Goal: Task Accomplishment & Management: Complete application form

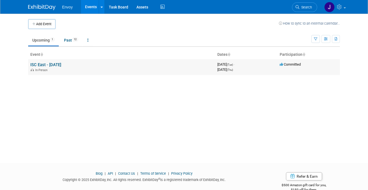
click at [54, 66] on link "ISC East - [DATE]" at bounding box center [45, 64] width 31 height 5
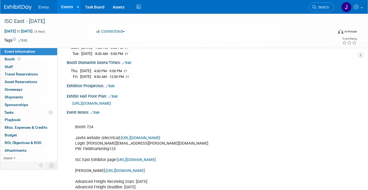
scroll to position [98, 0]
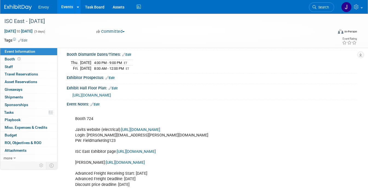
click at [111, 95] on span "https://www.freemanco.com/forms/538213/target_floorplan.pdf" at bounding box center [92, 95] width 39 height 4
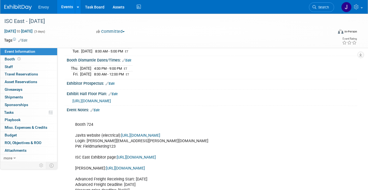
scroll to position [123, 0]
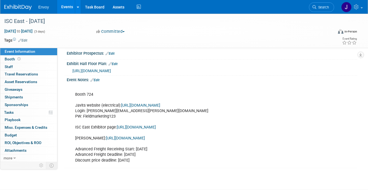
click at [97, 80] on link "Edit" at bounding box center [95, 80] width 9 height 4
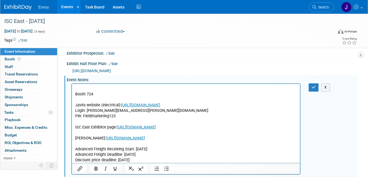
scroll to position [0, 0]
click at [115, 95] on p "Booth 724 Javits website (electrical): https://orders.javitscenter.com/ Login: …" at bounding box center [186, 124] width 222 height 77
click at [314, 86] on icon "button" at bounding box center [314, 87] width 4 height 4
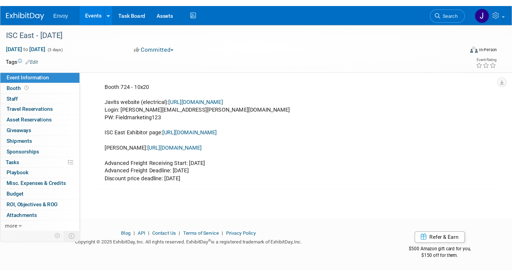
scroll to position [73, 0]
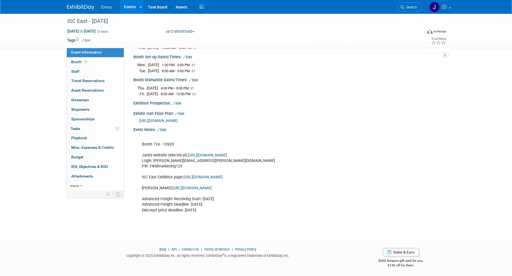
click at [131, 11] on link "Events" at bounding box center [130, 7] width 20 height 14
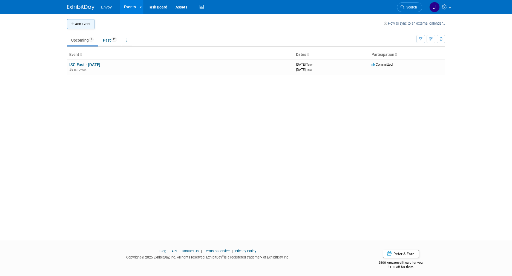
click at [77, 24] on button "Add Event" at bounding box center [80, 24] width 27 height 10
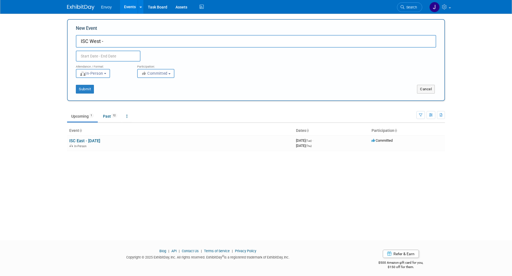
paste input "[DATE]-[DATE]"
type input "ISC West 2026"
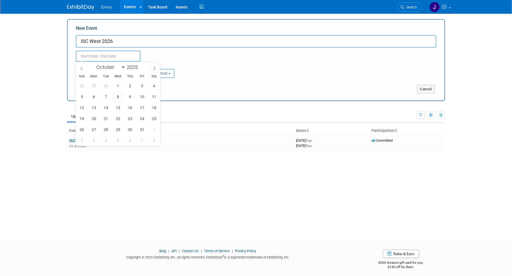
click at [90, 51] on input "text" at bounding box center [108, 56] width 65 height 11
click at [151, 67] on span at bounding box center [154, 68] width 10 height 9
select select "11"
click at [151, 67] on span at bounding box center [154, 68] width 10 height 9
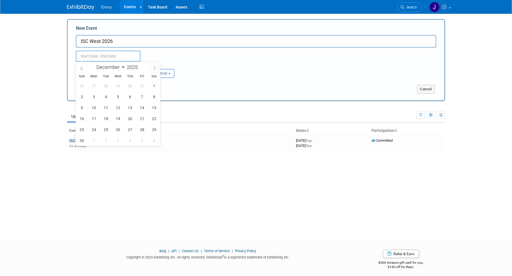
type input "2026"
click at [151, 67] on span at bounding box center [154, 68] width 10 height 9
select select "2"
click at [94, 118] on span "23" at bounding box center [93, 118] width 11 height 11
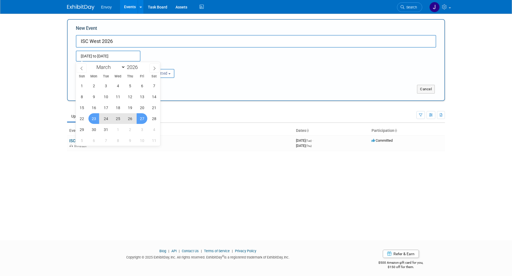
click at [143, 117] on span "27" at bounding box center [142, 118] width 11 height 11
type input "Mar 23, 2026 to Mar 27, 2026"
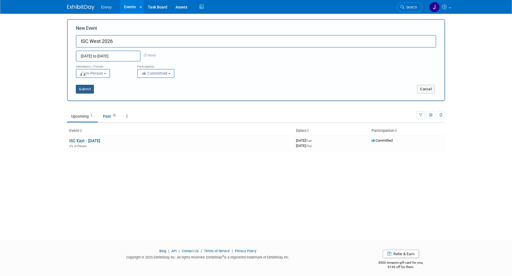
click at [85, 89] on button "Submit" at bounding box center [85, 89] width 18 height 9
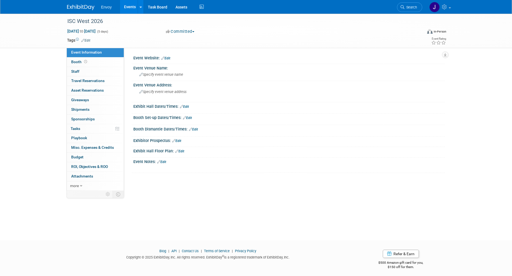
click at [170, 56] on link "Edit" at bounding box center [165, 58] width 9 height 4
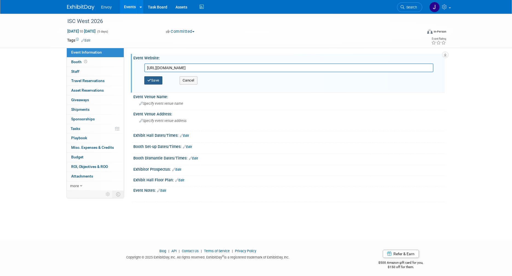
type input "https://www.discoverisc.com/west/en-us.html#/"
click at [149, 81] on icon "button" at bounding box center [149, 81] width 4 height 4
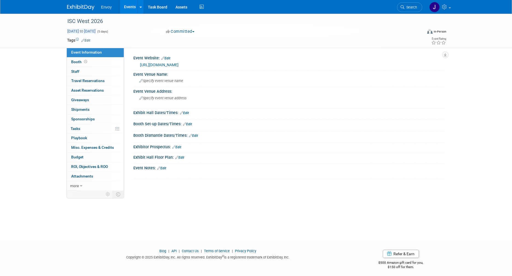
click at [76, 30] on span "Mar 23, 2026 to Mar 27, 2026" at bounding box center [81, 31] width 29 height 5
select select "2"
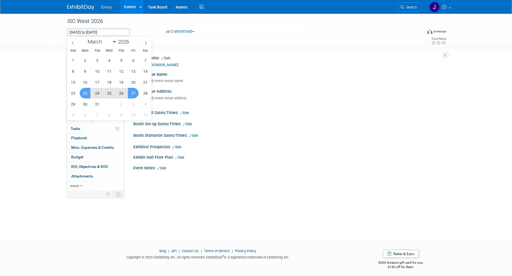
click at [96, 93] on span "24" at bounding box center [97, 93] width 11 height 11
type input "Mar 24, 2026"
click at [136, 94] on span "27" at bounding box center [133, 93] width 11 height 11
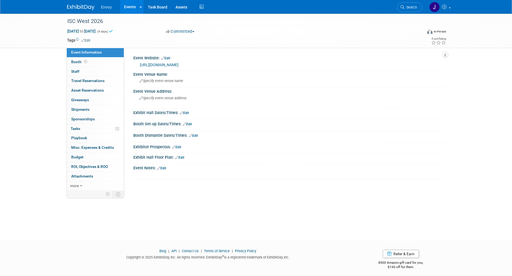
click at [272, 39] on td at bounding box center [235, 39] width 291 height 5
click at [136, 31] on div "Mar 24, 2026 to Mar 27, 2026 (4 days)" at bounding box center [111, 30] width 89 height 5
click at [143, 74] on div "Event Venue Name:" at bounding box center [288, 73] width 311 height 7
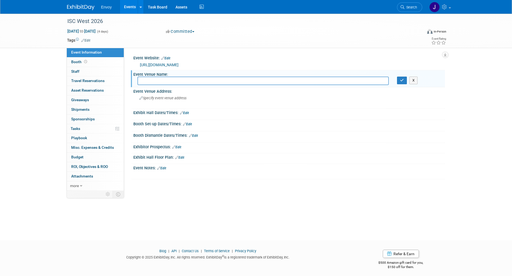
click at [150, 79] on input "text" at bounding box center [262, 81] width 251 height 8
type input "Venetian Expo - LV"
click at [404, 80] on button "button" at bounding box center [402, 81] width 10 height 8
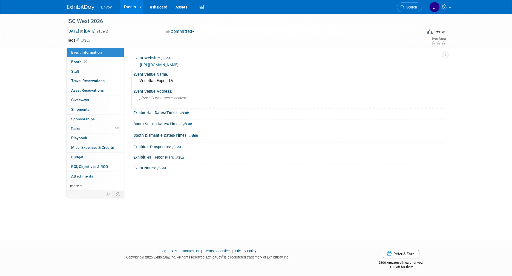
click at [157, 100] on span "Specify event venue address" at bounding box center [162, 98] width 47 height 4
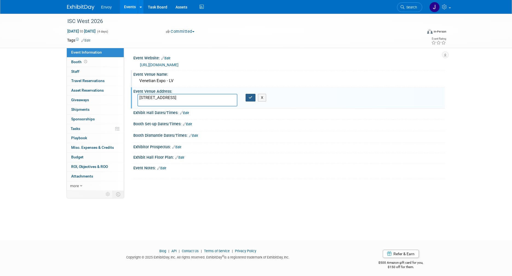
type textarea "201 Sands Ave, Las Vegas, NV 89169"
click at [252, 99] on icon "button" at bounding box center [251, 98] width 4 height 4
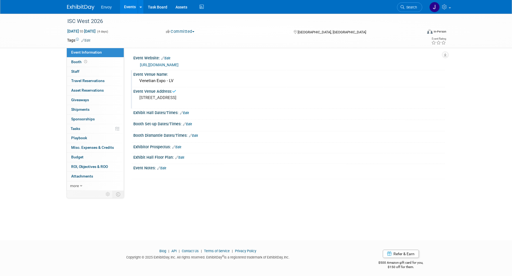
click at [185, 113] on link "Edit" at bounding box center [184, 113] width 9 height 4
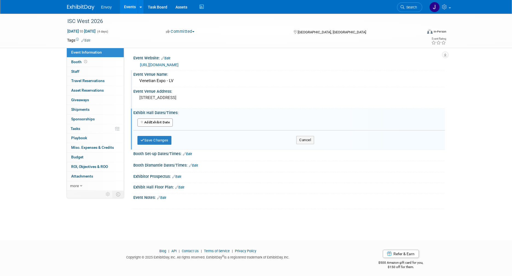
click at [157, 123] on button "Add Another Exhibit Date" at bounding box center [154, 123] width 35 height 8
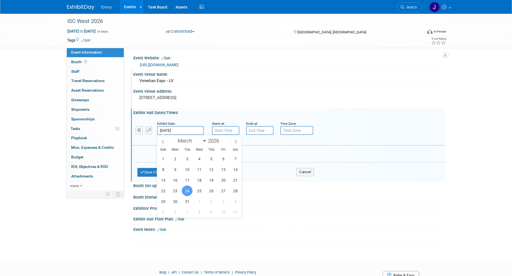
click at [180, 131] on input "Mar 24, 2026" at bounding box center [180, 130] width 47 height 9
click at [200, 189] on span "25" at bounding box center [199, 191] width 11 height 11
type input "Mar 25, 2026"
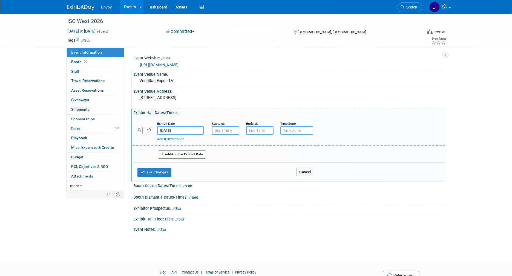
click at [182, 155] on span "Another" at bounding box center [177, 154] width 13 height 4
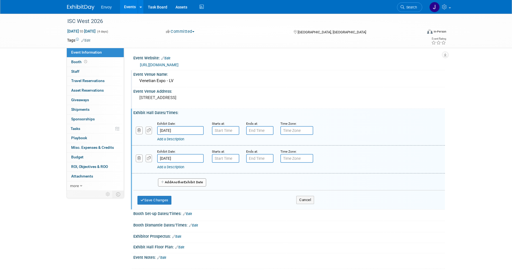
click at [178, 159] on input "Mar 26, 2026" at bounding box center [180, 158] width 47 height 9
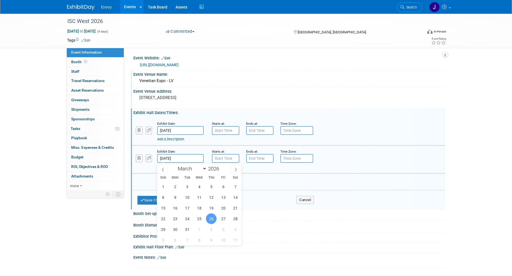
click at [317, 177] on div "Add Another Exhibit Date" at bounding box center [288, 181] width 311 height 15
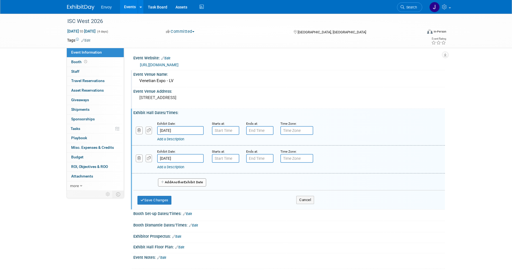
click at [192, 180] on button "Add Another Exhibit Date" at bounding box center [182, 182] width 48 height 8
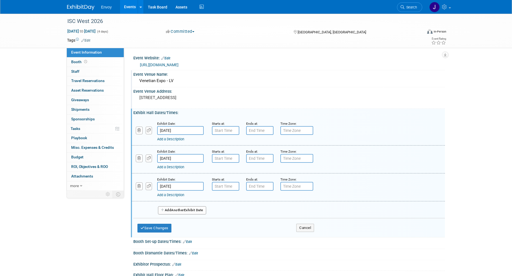
click at [177, 188] on input "Mar 27, 2026" at bounding box center [180, 186] width 47 height 9
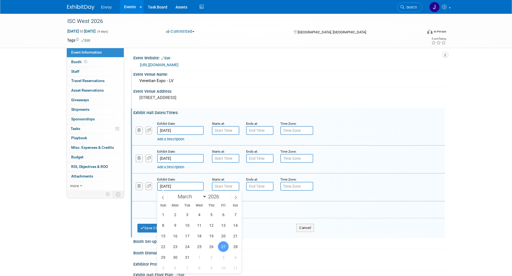
click at [309, 198] on div "Exhibit Date: Mar 27, 2026 Starts at: Ends at: Time Zone: Apply to all Add a De…" at bounding box center [288, 188] width 313 height 28
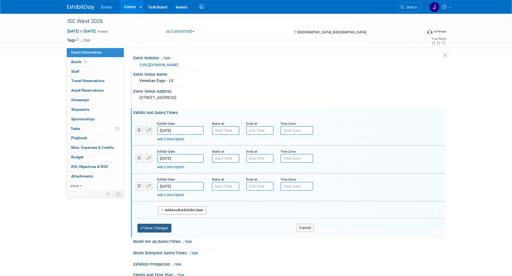
click at [153, 230] on button "Save Changes" at bounding box center [154, 228] width 34 height 9
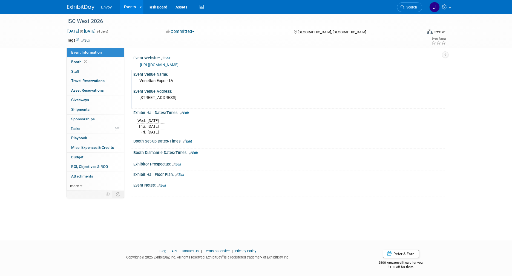
click at [164, 180] on div "Exhibit Hall Floor Plan: Edit" at bounding box center [288, 176] width 314 height 11
click at [163, 184] on link "Edit" at bounding box center [161, 186] width 9 height 4
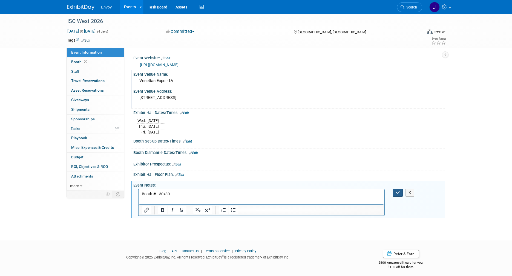
click at [396, 195] on button "button" at bounding box center [398, 193] width 10 height 8
